Goal: Check status: Check status

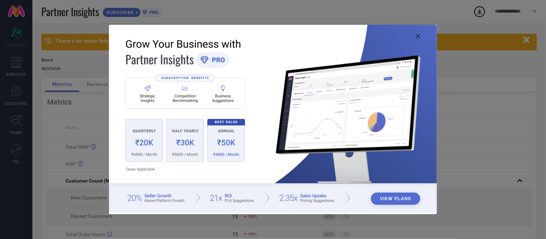
click at [420, 34] on icon at bounding box center [418, 36] width 4 height 4
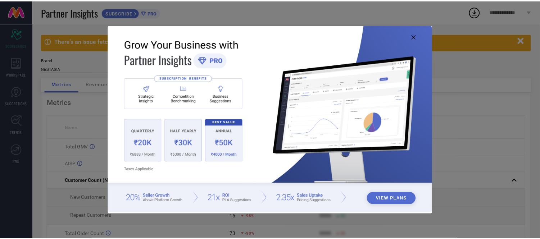
scroll to position [1, 0]
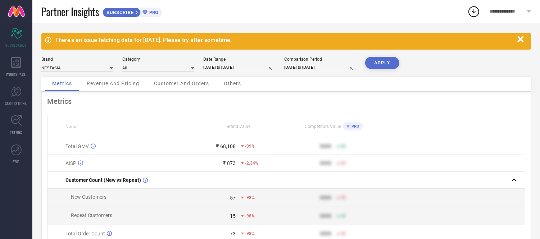
click at [245, 66] on input "[DATE] to [DATE]" at bounding box center [239, 68] width 72 height 8
select select "7"
select select "2025"
select select "8"
select select "2025"
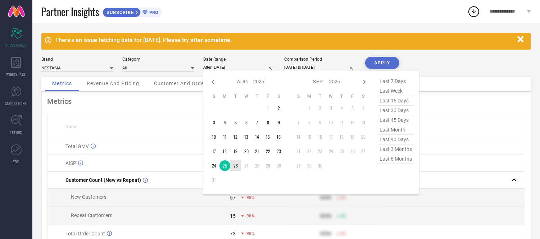
click at [236, 169] on td "26" at bounding box center [235, 165] width 11 height 11
type input "[DATE] to [DATE]"
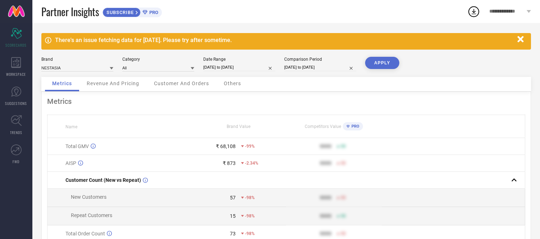
click at [380, 67] on button "APPLY" at bounding box center [382, 63] width 34 height 12
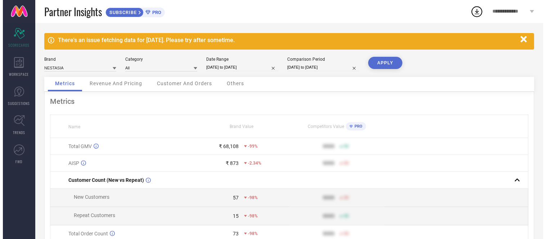
scroll to position [0, 0]
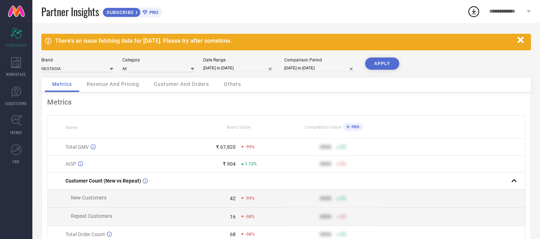
click at [228, 85] on span "Others" at bounding box center [232, 84] width 17 height 6
